Goal: Browse casually

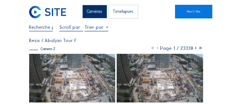
click at [79, 82] on img at bounding box center [72, 78] width 86 height 49
